Goal: Book appointment/travel/reservation

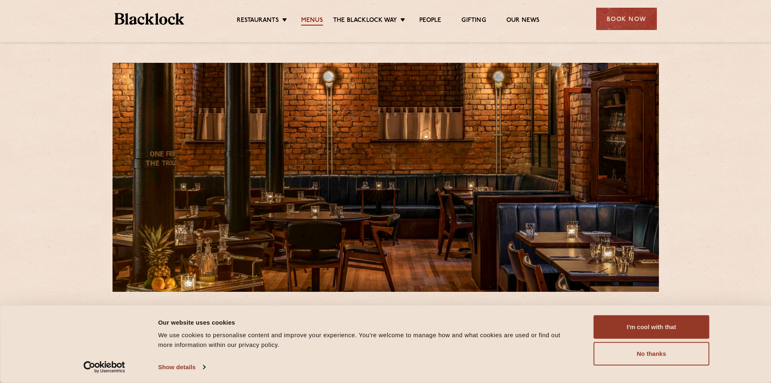
click at [308, 19] on link "Menus" at bounding box center [312, 21] width 22 height 9
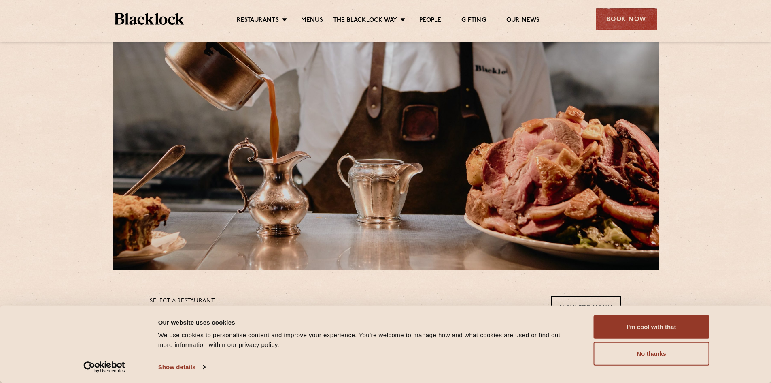
scroll to position [40, 0]
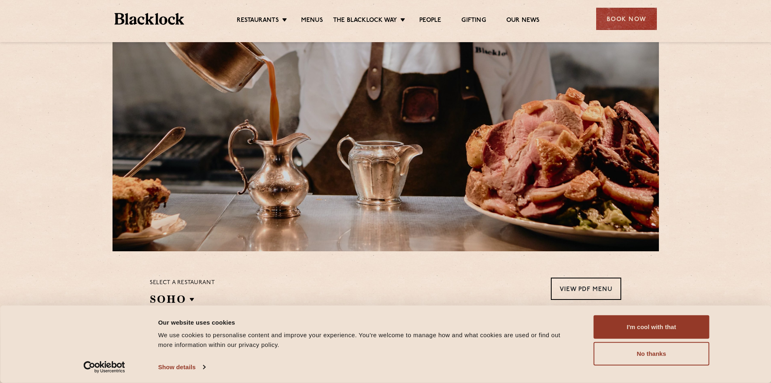
click at [632, 339] on div "I'm cool with that Customize Allow selection No thanks" at bounding box center [652, 340] width 116 height 50
click at [621, 326] on button "I'm cool with that" at bounding box center [652, 326] width 116 height 23
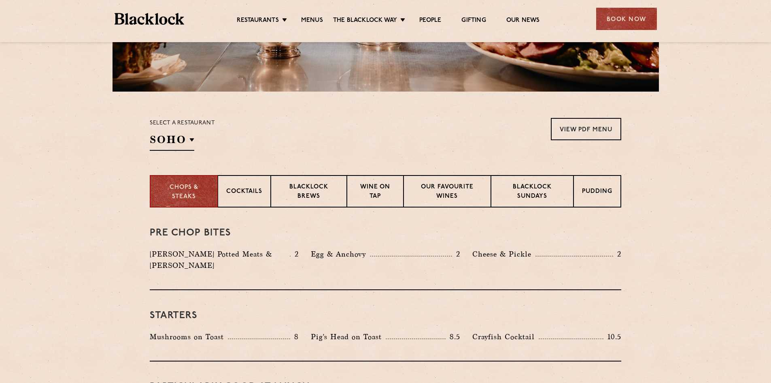
scroll to position [149, 0]
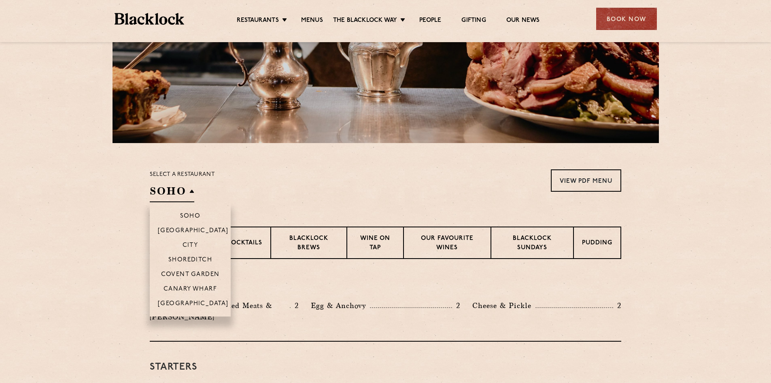
click at [190, 189] on h2 "SOHO" at bounding box center [172, 193] width 45 height 18
click at [186, 302] on p "[GEOGRAPHIC_DATA]" at bounding box center [193, 304] width 71 height 8
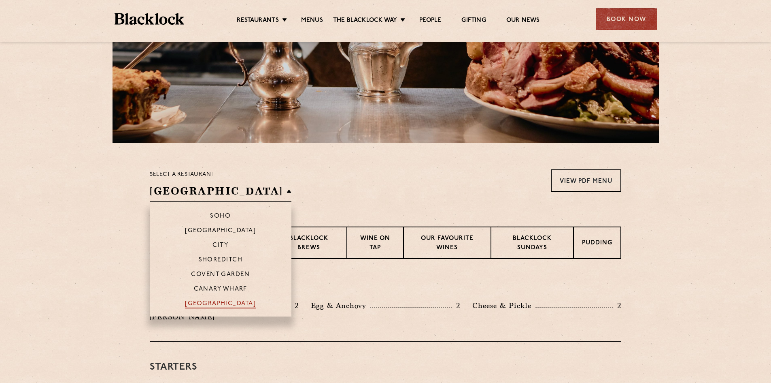
click at [185, 306] on p "[GEOGRAPHIC_DATA]" at bounding box center [220, 304] width 71 height 8
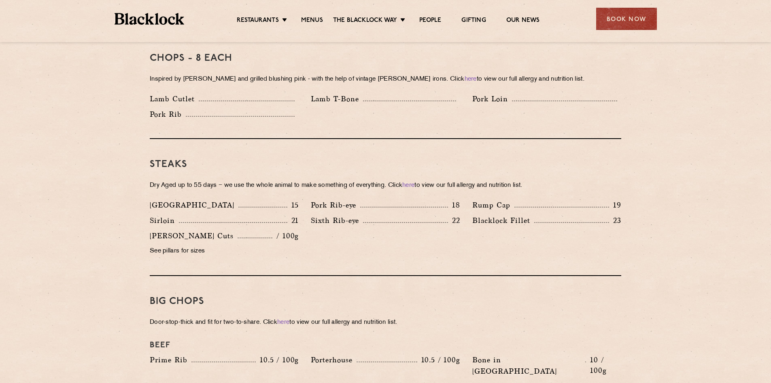
scroll to position [675, 0]
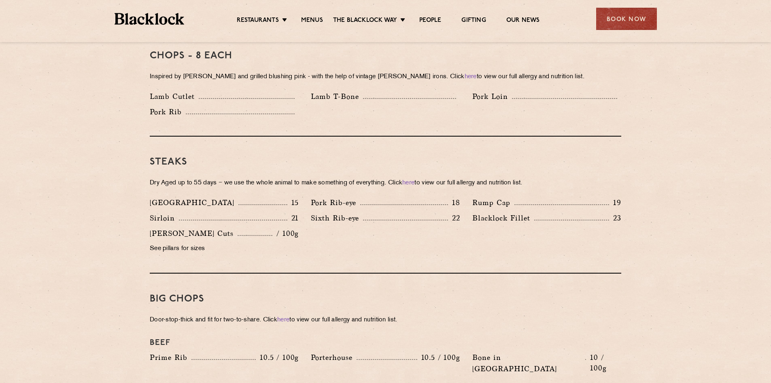
click at [621, 17] on div "Book Now" at bounding box center [626, 19] width 61 height 22
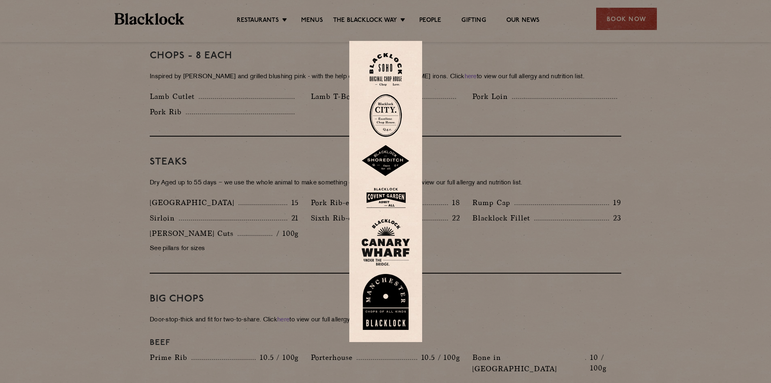
click at [388, 305] on img at bounding box center [386, 302] width 49 height 56
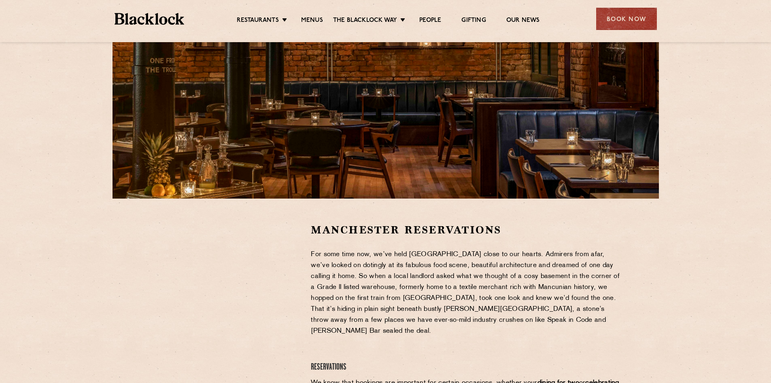
scroll to position [121, 0]
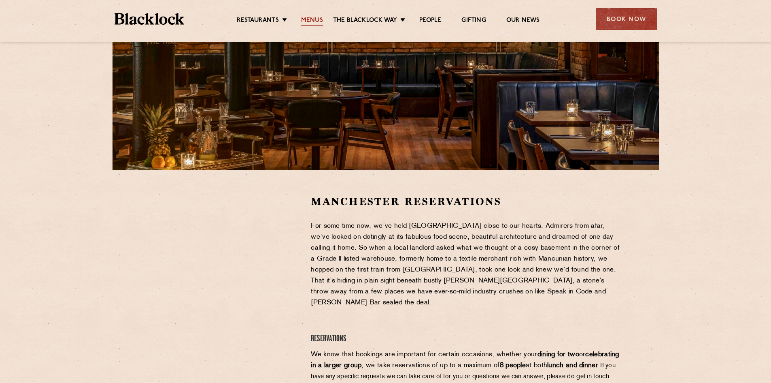
click at [311, 18] on link "Menus" at bounding box center [312, 21] width 22 height 9
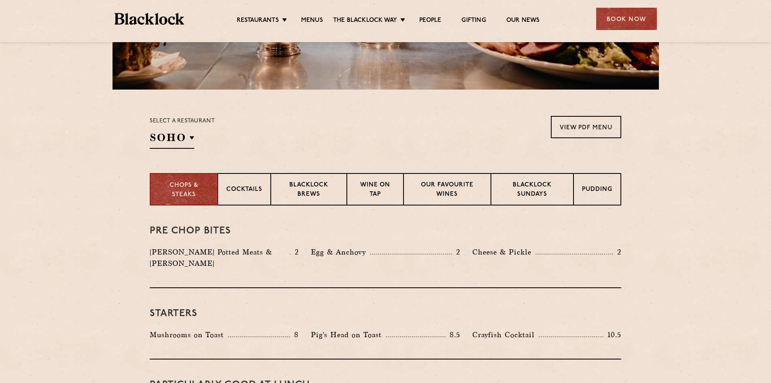
scroll to position [202, 0]
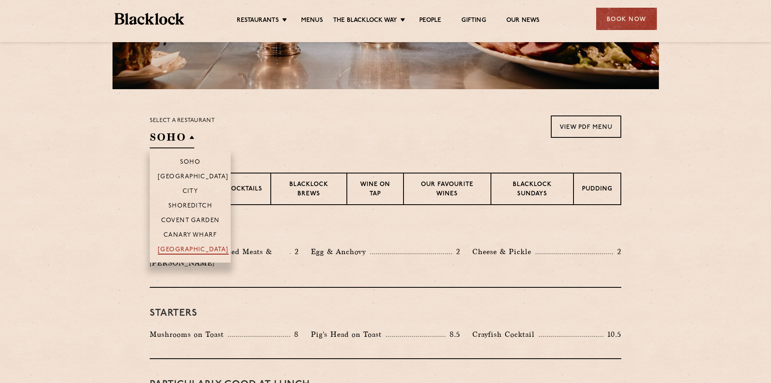
click at [185, 249] on p "[GEOGRAPHIC_DATA]" at bounding box center [193, 250] width 71 height 8
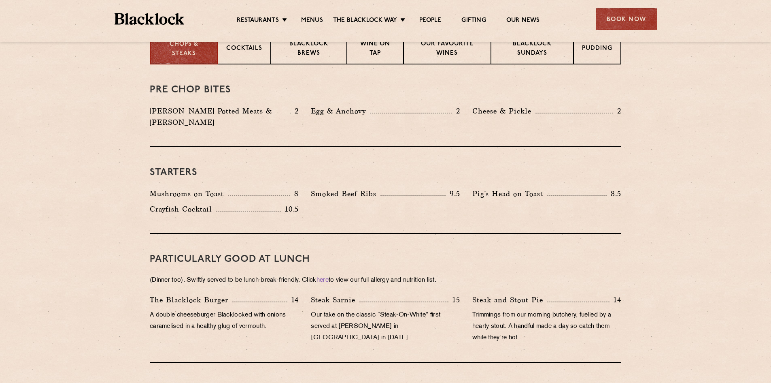
scroll to position [283, 0]
